Goal: Information Seeking & Learning: Learn about a topic

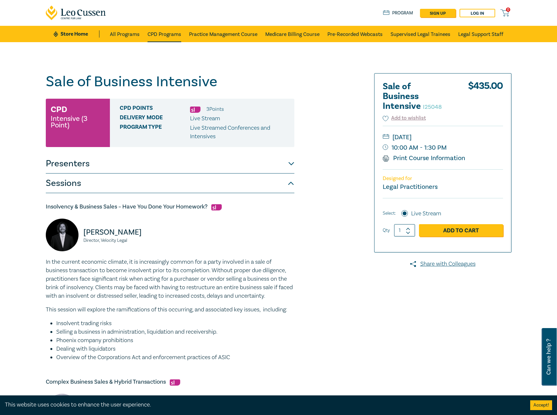
click at [175, 39] on link "CPD Programs" at bounding box center [164, 34] width 34 height 16
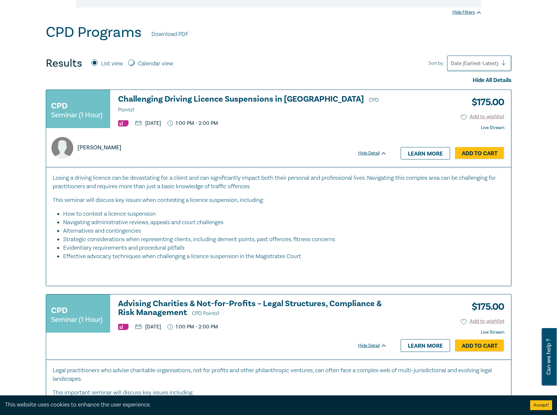
click at [203, 96] on h3 "Challenging Driving Licence Suspensions in Victoria CPD Points 1" at bounding box center [252, 105] width 269 height 20
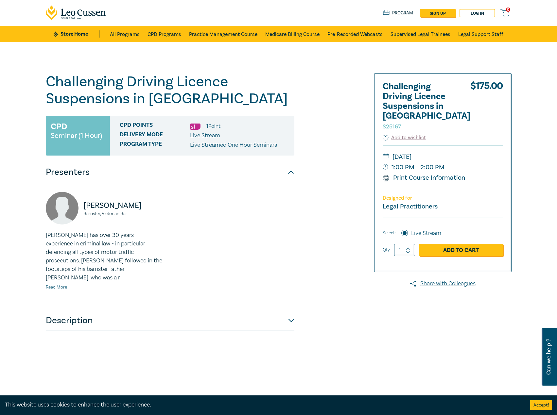
click at [138, 311] on button "Description" at bounding box center [170, 321] width 248 height 20
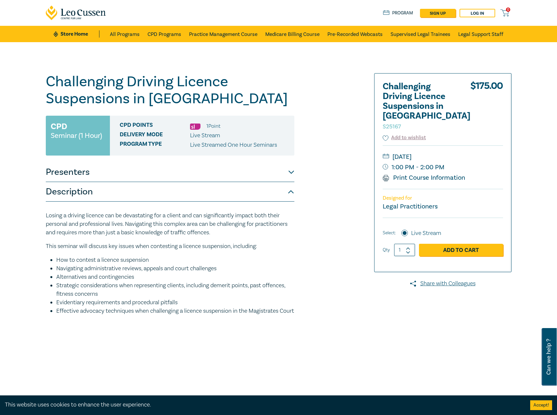
click at [149, 170] on button "Presenters" at bounding box center [170, 172] width 248 height 20
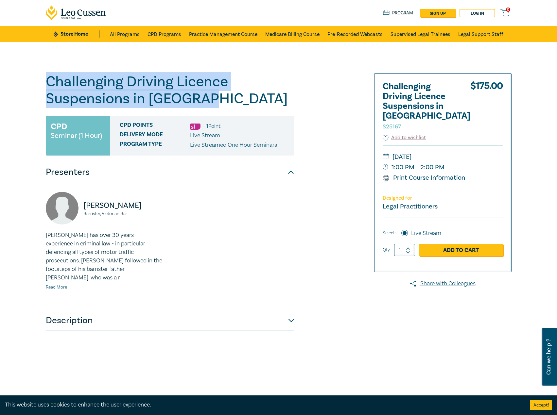
drag, startPoint x: 206, startPoint y: 101, endPoint x: 40, endPoint y: 84, distance: 167.3
click at [40, 84] on div "Challenging Driving Licence Suspensions in Victoria S25167 CPD Seminar (1 Hour)…" at bounding box center [278, 236] width 557 height 389
copy h1 "Challenging Driving Licence Suspensions in [GEOGRAPHIC_DATA]"
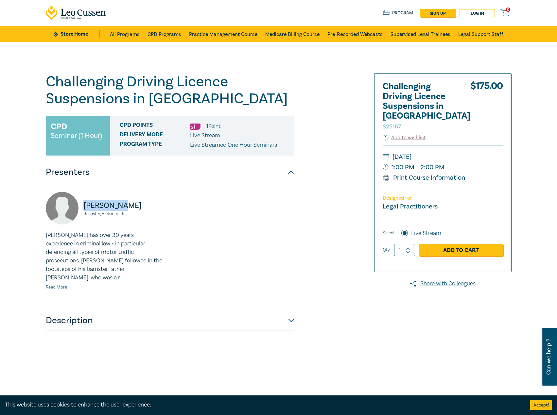
drag, startPoint x: 124, startPoint y: 202, endPoint x: 84, endPoint y: 206, distance: 39.7
click at [84, 206] on p "Sean Hardy" at bounding box center [124, 205] width 83 height 10
copy p "Sean Hardy"
drag, startPoint x: 138, startPoint y: 216, endPoint x: 78, endPoint y: 216, distance: 59.5
click at [78, 216] on div "Sean Hardy Barrister, Victorian Bar" at bounding box center [106, 211] width 120 height 39
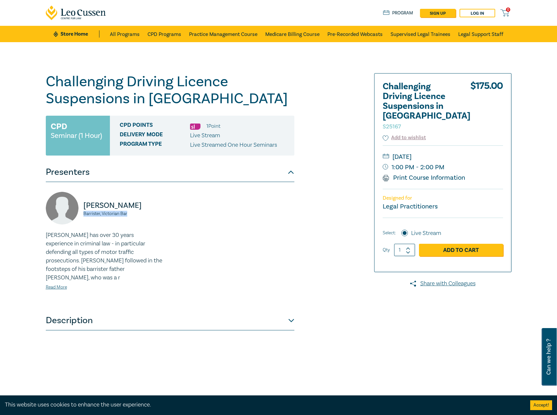
copy small "Barrister, Victorian Bar"
click at [55, 284] on link "Read More" at bounding box center [56, 287] width 21 height 6
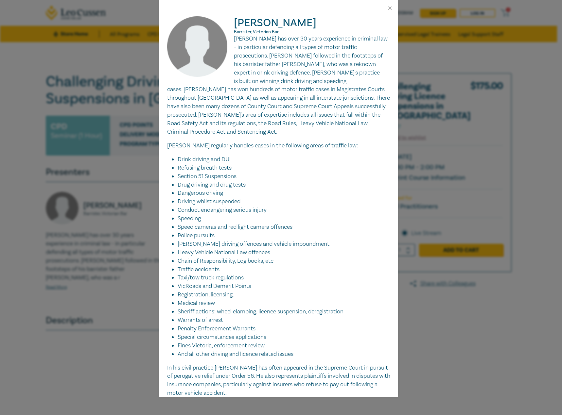
click at [251, 47] on p "Sean Hardy has over 30 years experience in criminal law - in particular defendi…" at bounding box center [278, 86] width 223 height 102
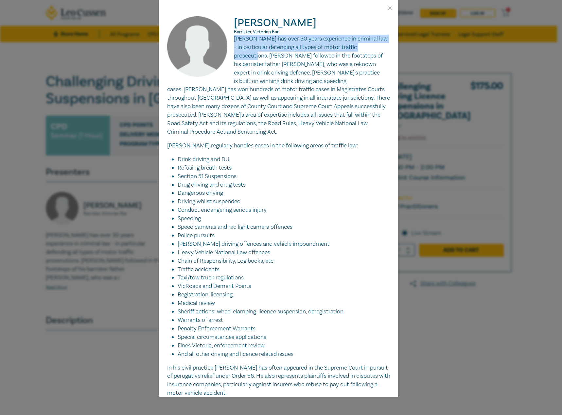
drag, startPoint x: 233, startPoint y: 39, endPoint x: 266, endPoint y: 57, distance: 37.0
click at [266, 57] on p "Sean Hardy has over 30 years experience in criminal law - in particular defendi…" at bounding box center [278, 86] width 223 height 102
copy p "Sean Hardy has over 30 years experience in criminal law - in particular defendi…"
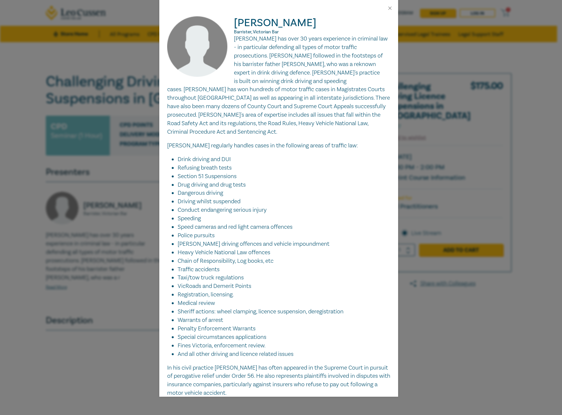
click at [324, 102] on p "Sean Hardy has over 30 years experience in criminal law - in particular defendi…" at bounding box center [278, 86] width 223 height 102
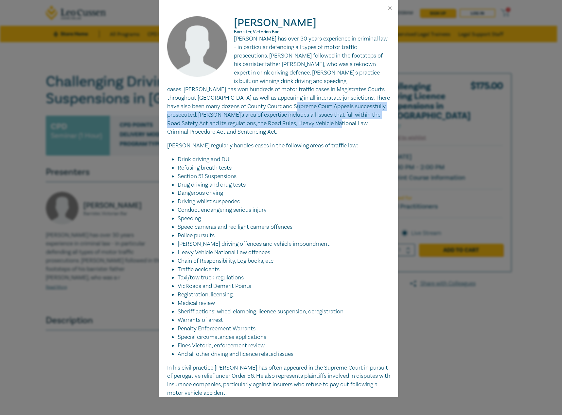
drag, startPoint x: 294, startPoint y: 105, endPoint x: 338, endPoint y: 125, distance: 49.0
click at [338, 125] on p "Sean Hardy has over 30 years experience in criminal law - in particular defendi…" at bounding box center [278, 86] width 223 height 102
copy p "Sean's area of expertise includes all issues that fall within the Road Safety A…"
click at [390, 6] on button "Close" at bounding box center [390, 8] width 6 height 6
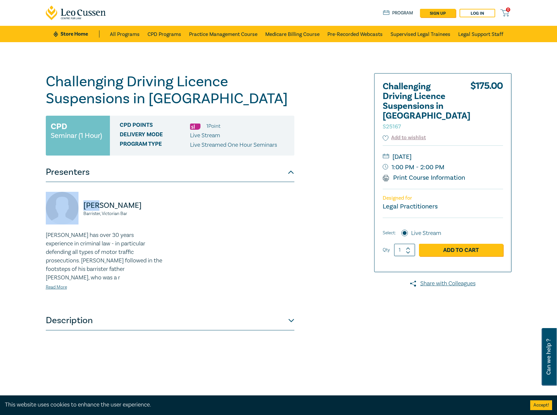
drag, startPoint x: 100, startPoint y: 206, endPoint x: 94, endPoint y: 204, distance: 6.4
click at [75, 203] on div "Sean Hardy Barrister, Victorian Bar" at bounding box center [106, 211] width 120 height 39
copy div "Sean"
click at [86, 35] on link "Store Home" at bounding box center [76, 33] width 45 height 7
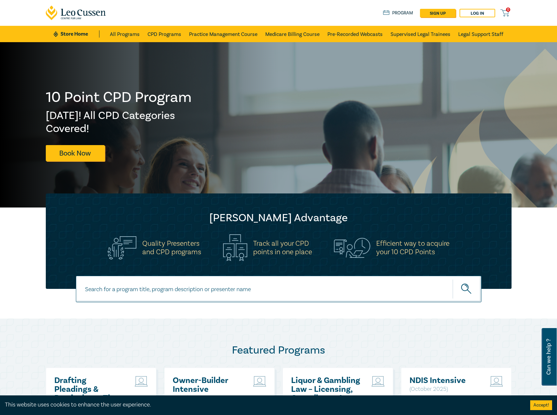
drag, startPoint x: 81, startPoint y: 32, endPoint x: 89, endPoint y: 25, distance: 10.4
click at [81, 32] on link "Store Home" at bounding box center [76, 33] width 45 height 7
